Goal: Information Seeking & Learning: Check status

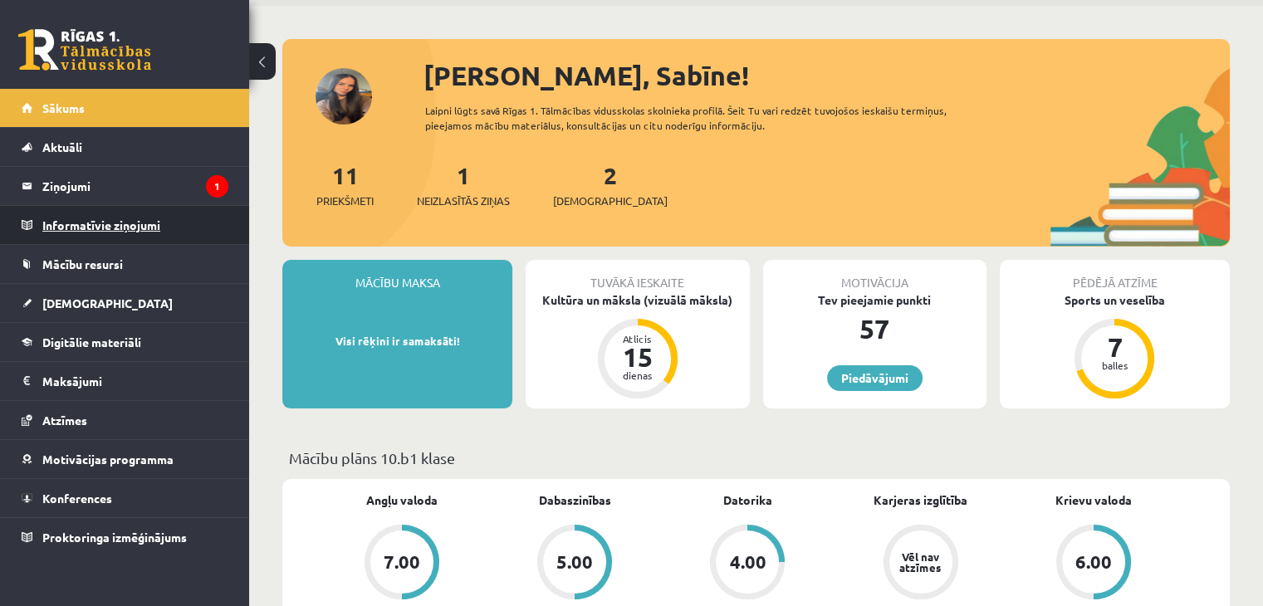
scroll to position [83, 0]
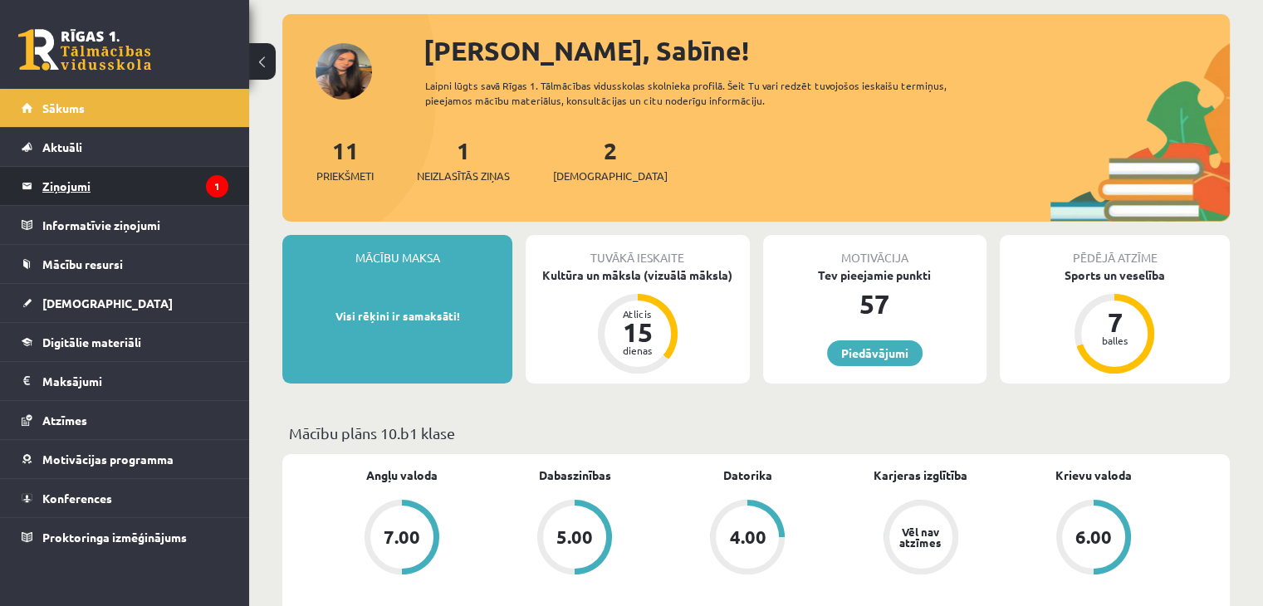
click at [166, 185] on legend "Ziņojumi 1" at bounding box center [135, 186] width 186 height 38
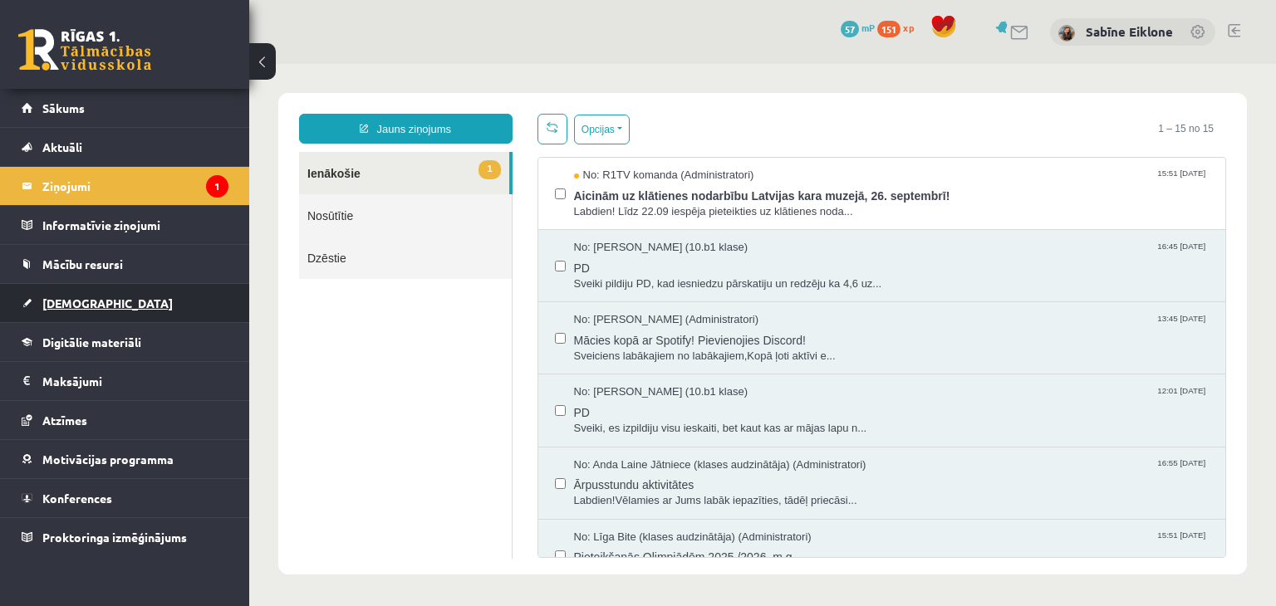
click at [94, 304] on link "[DEMOGRAPHIC_DATA]" at bounding box center [125, 303] width 207 height 38
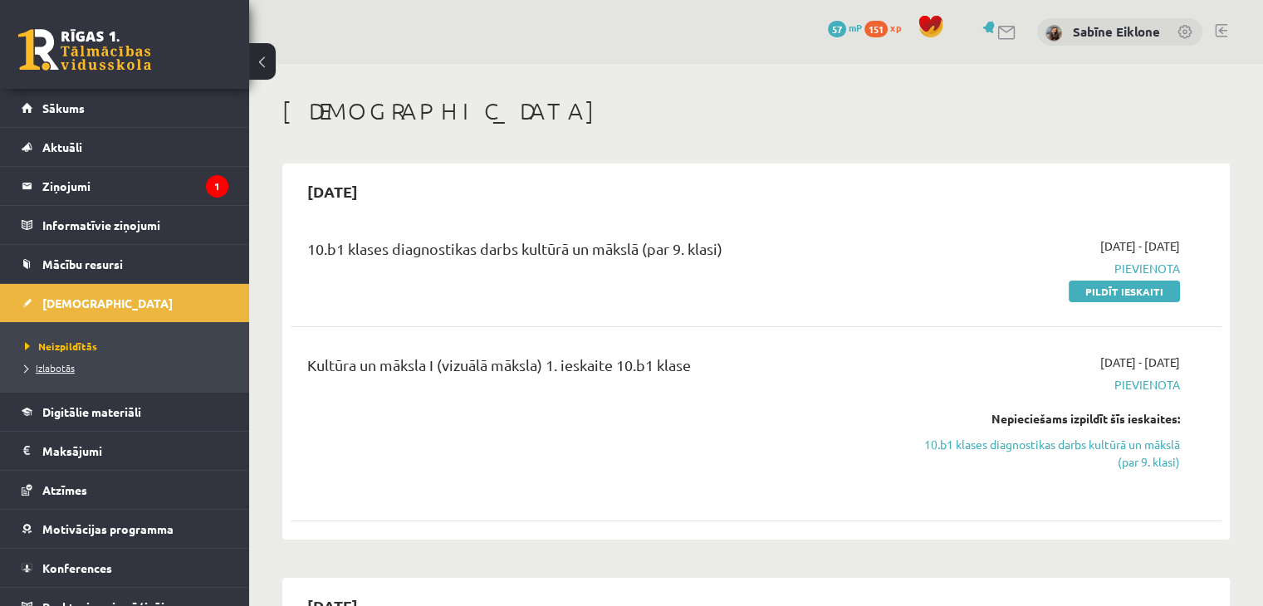
click at [67, 373] on link "Izlabotās" at bounding box center [129, 367] width 208 height 15
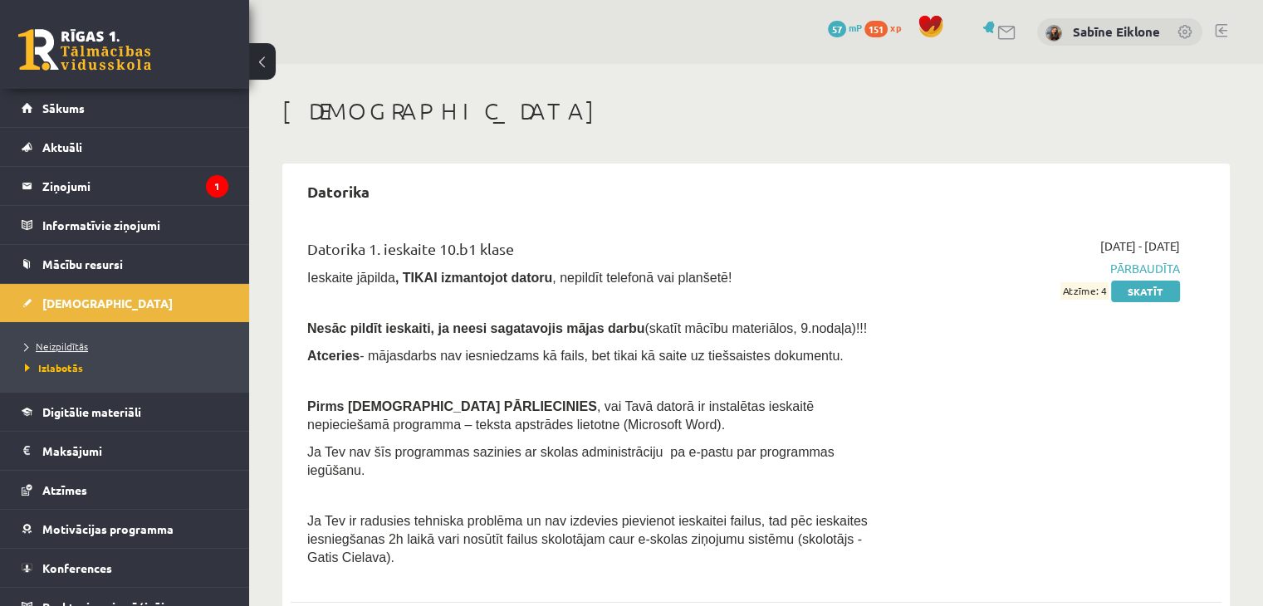
click at [73, 348] on span "Neizpildītās" at bounding box center [56, 346] width 63 height 13
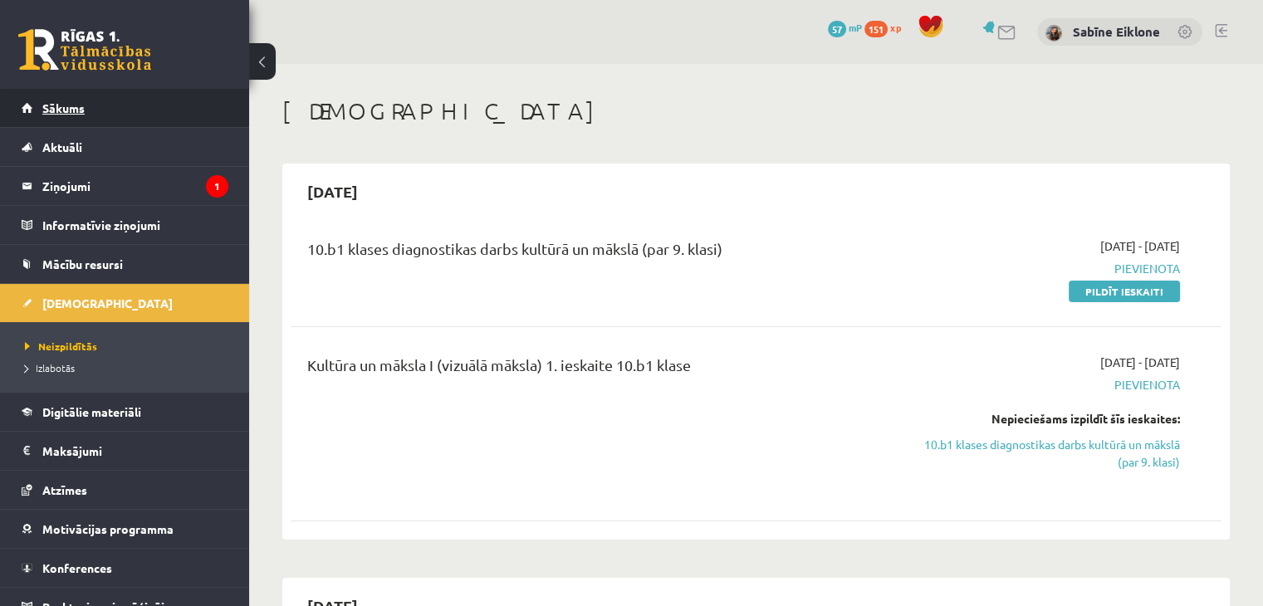
click at [53, 105] on span "Sākums" at bounding box center [63, 107] width 42 height 15
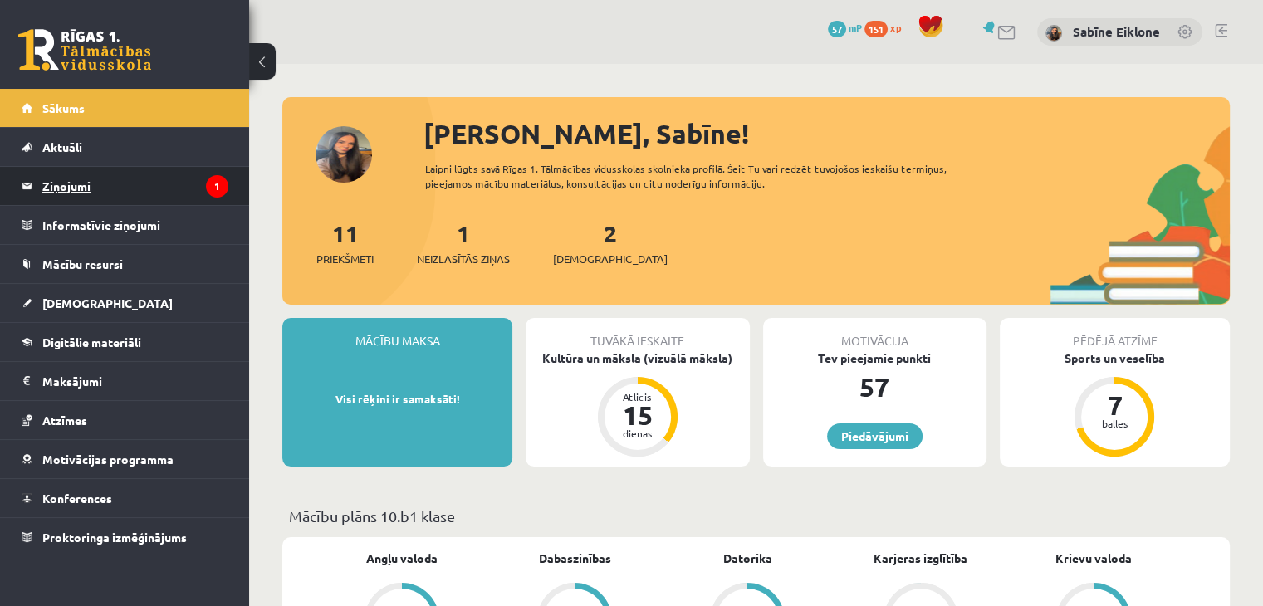
click at [163, 193] on legend "Ziņojumi 1" at bounding box center [135, 186] width 186 height 38
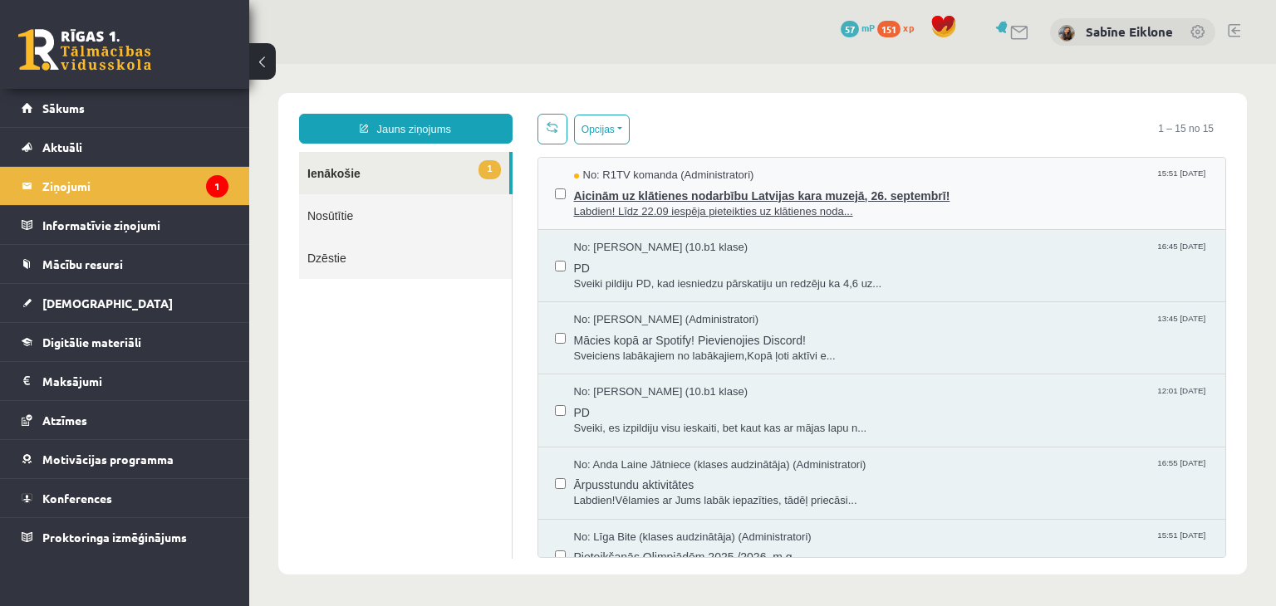
click at [591, 194] on span "Aicinām uz klātienes nodarbību Latvijas kara muzejā, 26. septembrī!" at bounding box center [891, 194] width 635 height 21
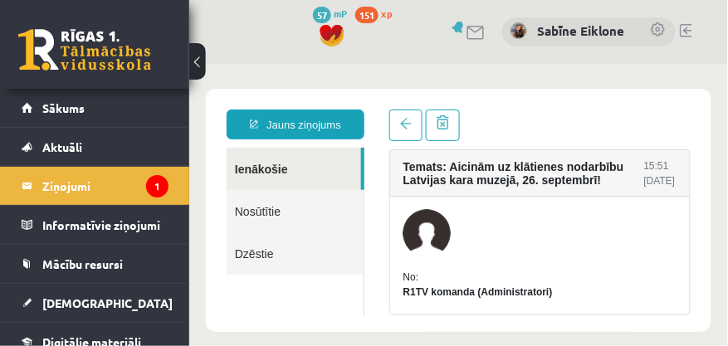
drag, startPoint x: 1417, startPoint y: 71, endPoint x: 526, endPoint y: 241, distance: 907.1
click at [527, 242] on div at bounding box center [525, 232] width 247 height 48
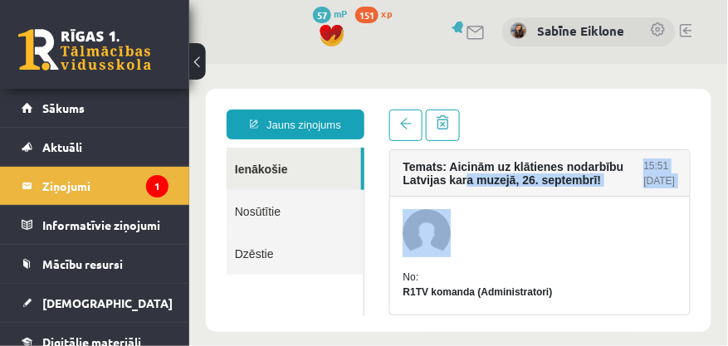
drag, startPoint x: 550, startPoint y: 247, endPoint x: 522, endPoint y: 179, distance: 73.0
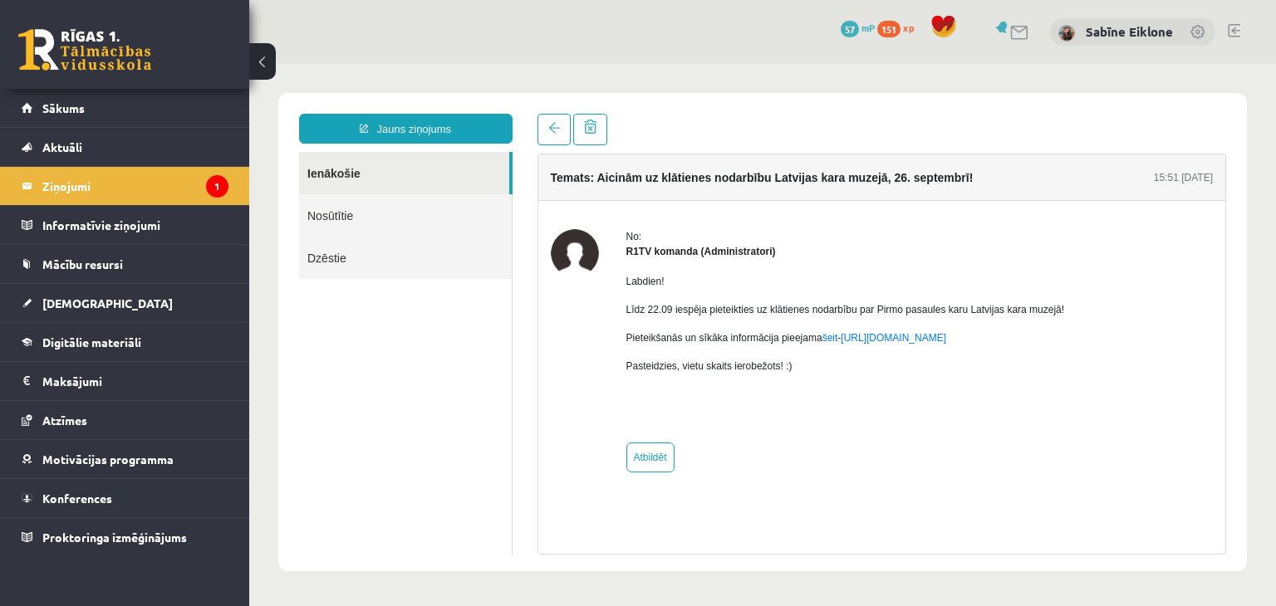
drag, startPoint x: 963, startPoint y: 69, endPoint x: 409, endPoint y: 357, distance: 625.1
click at [409, 357] on ul "Ienākošie Nosūtītie Dzēstie" at bounding box center [405, 354] width 213 height 404
click at [57, 95] on link "Sākums" at bounding box center [125, 108] width 207 height 38
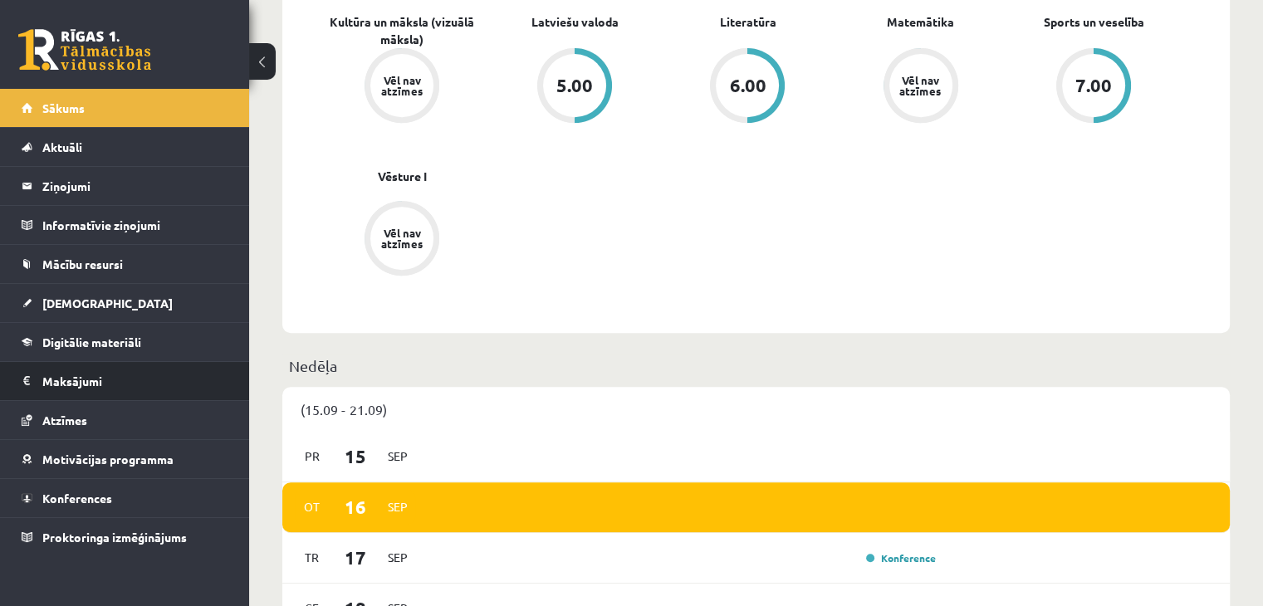
scroll to position [747, 0]
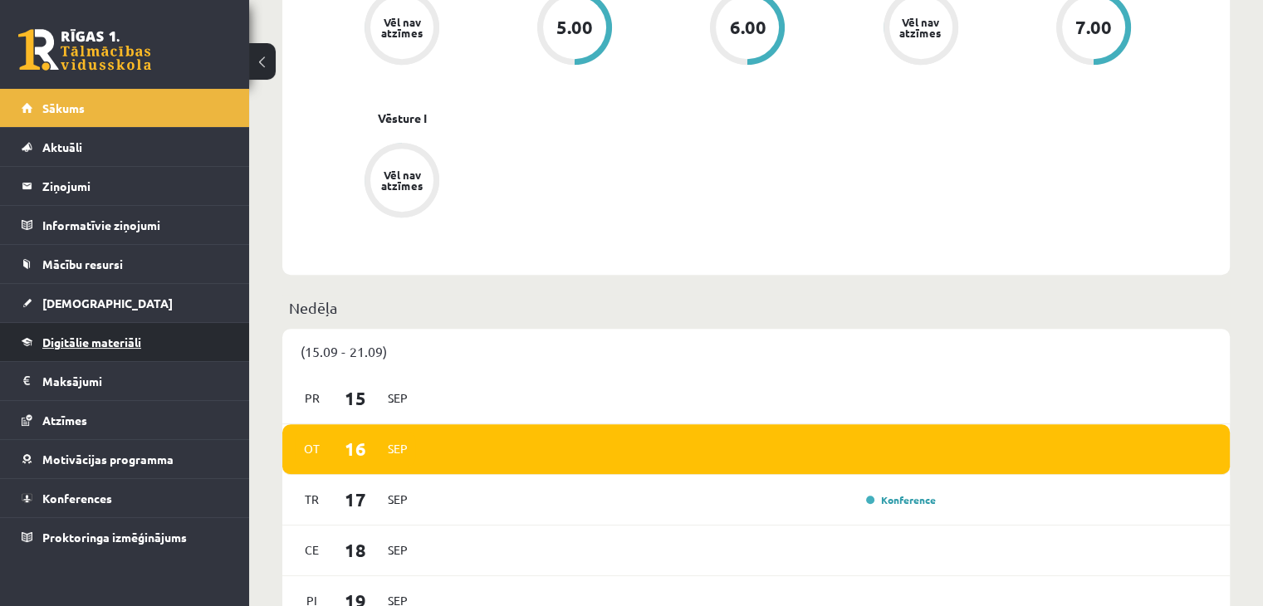
click at [90, 348] on link "Digitālie materiāli" at bounding box center [125, 342] width 207 height 38
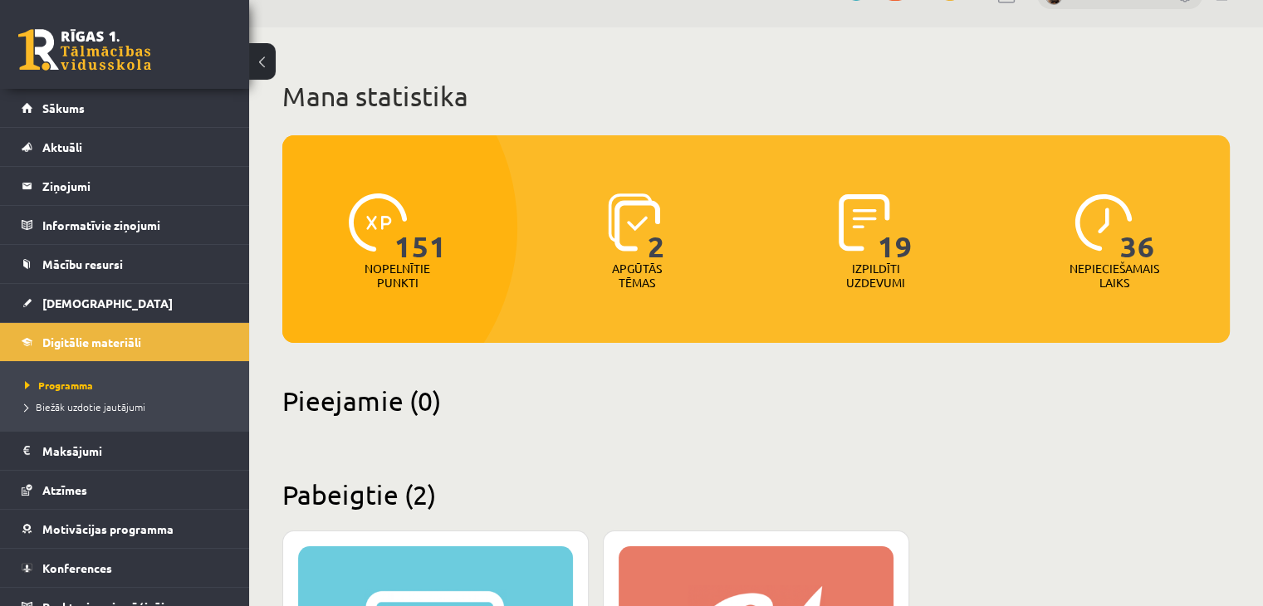
scroll to position [32, 0]
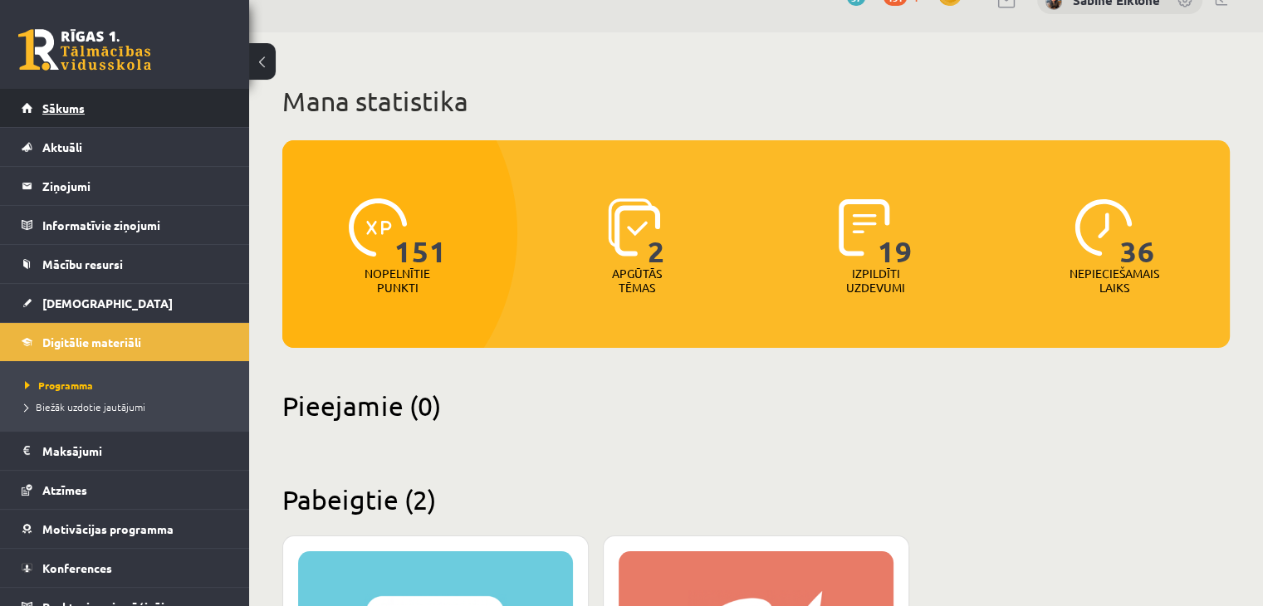
click at [63, 108] on span "Sākums" at bounding box center [63, 107] width 42 height 15
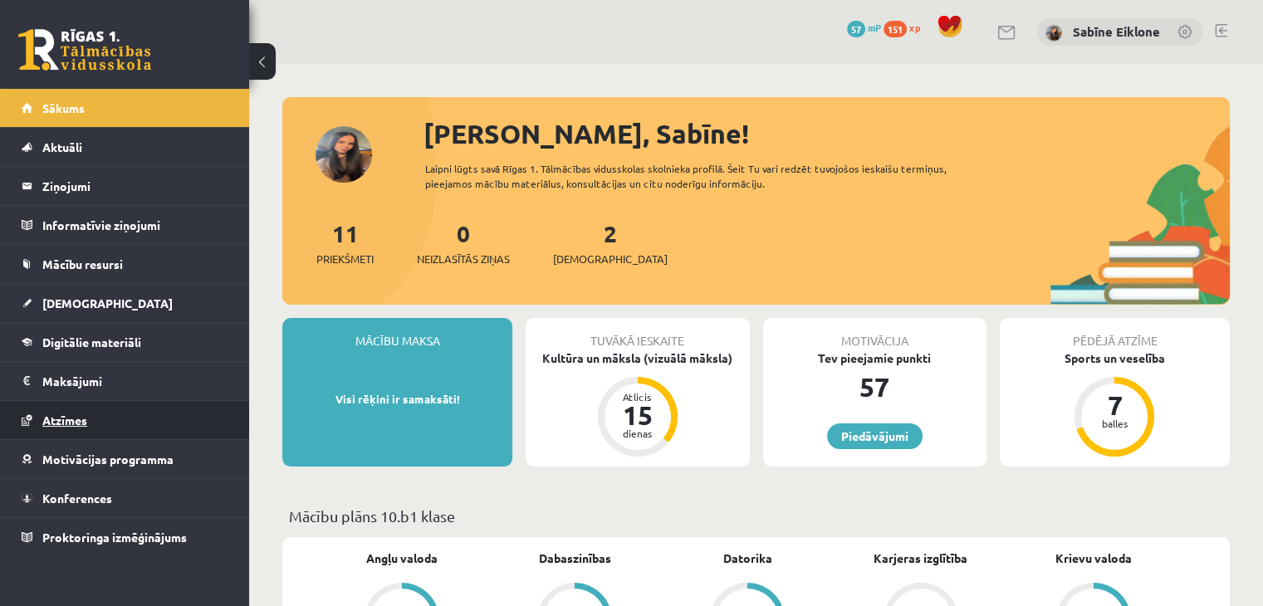
click at [70, 426] on link "Atzīmes" at bounding box center [125, 420] width 207 height 38
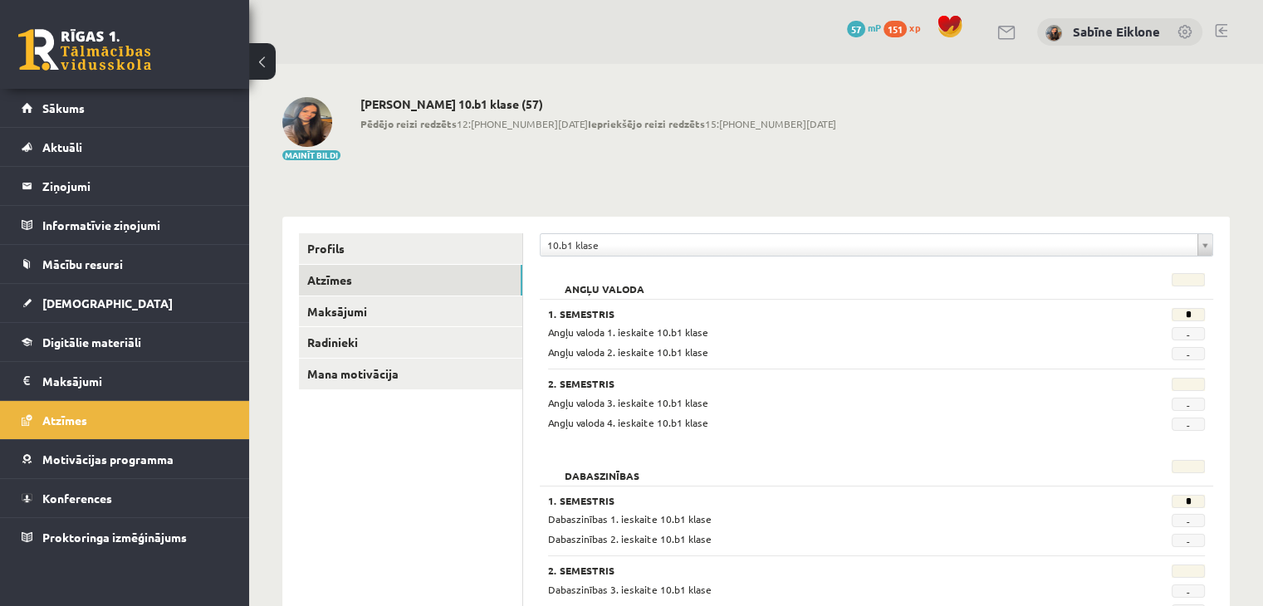
click at [54, 47] on link at bounding box center [84, 50] width 133 height 42
